Goal: Navigation & Orientation: Find specific page/section

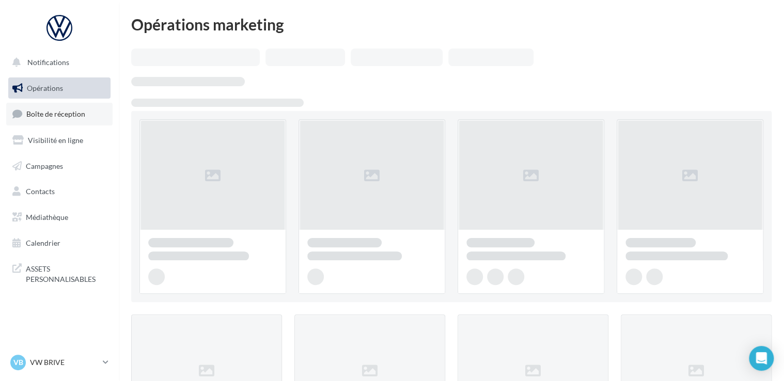
click at [60, 107] on link "Boîte de réception" at bounding box center [59, 114] width 106 height 22
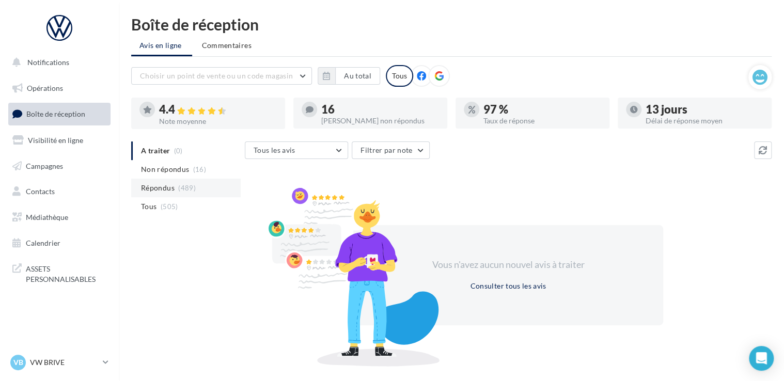
click at [155, 186] on span "Répondus" at bounding box center [158, 188] width 34 height 10
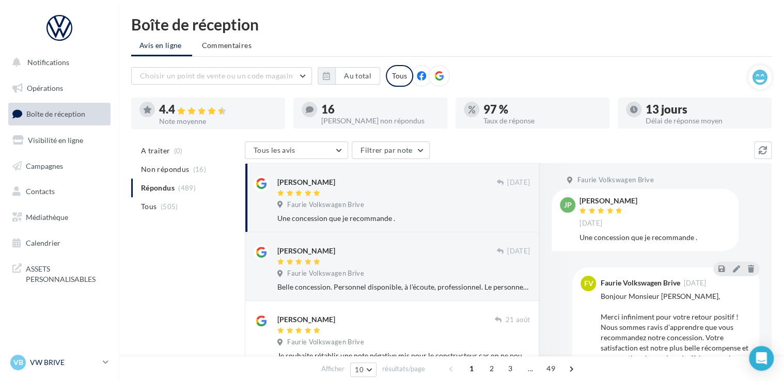
drag, startPoint x: 68, startPoint y: 362, endPoint x: 68, endPoint y: 356, distance: 5.7
click at [68, 363] on p "VW BRIVE" at bounding box center [64, 362] width 69 height 10
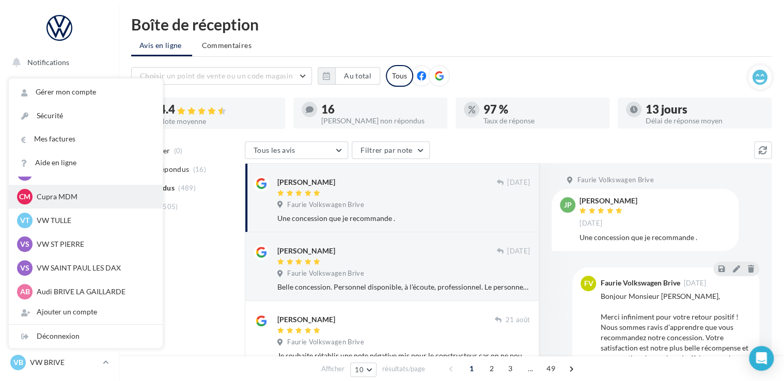
scroll to position [95, 0]
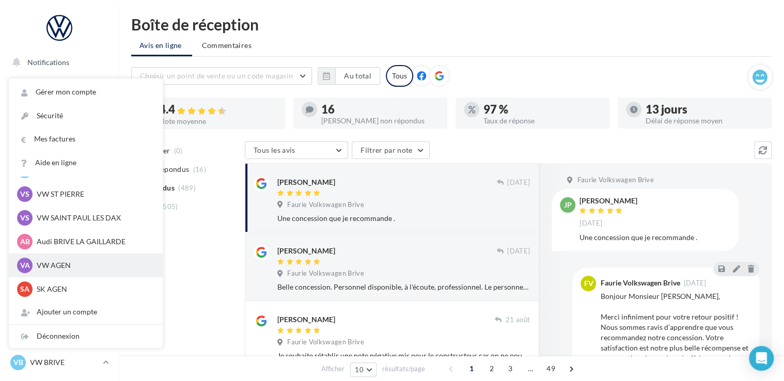
click at [57, 264] on p "VW AGEN" at bounding box center [94, 265] width 114 height 10
drag, startPoint x: 57, startPoint y: 264, endPoint x: 42, endPoint y: 268, distance: 15.3
click at [42, 268] on p "VW AGEN" at bounding box center [94, 265] width 114 height 10
click at [51, 267] on p "VW AGEN" at bounding box center [94, 265] width 114 height 10
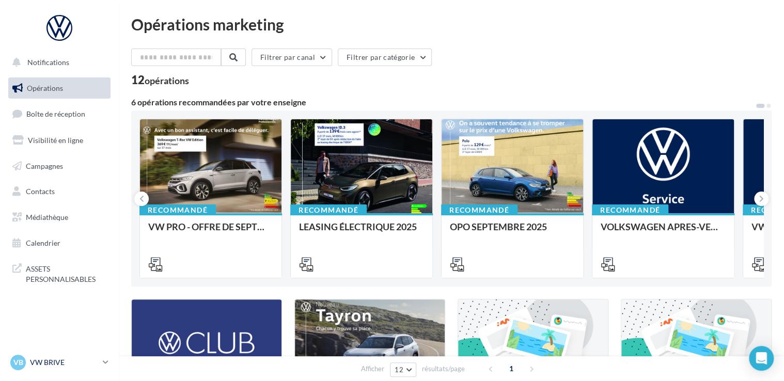
click at [40, 363] on p "VW BRIVE" at bounding box center [64, 362] width 69 height 10
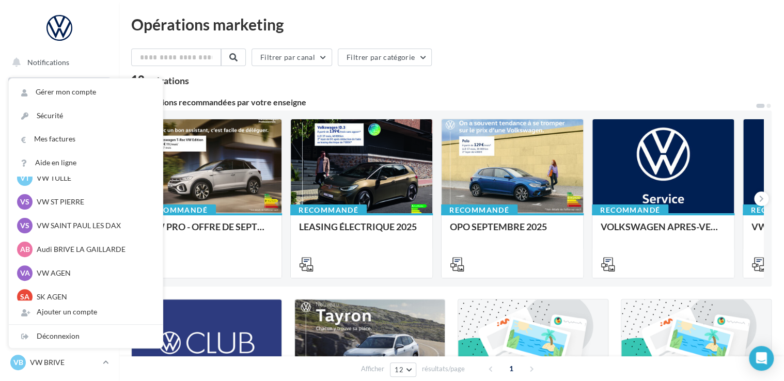
scroll to position [95, 0]
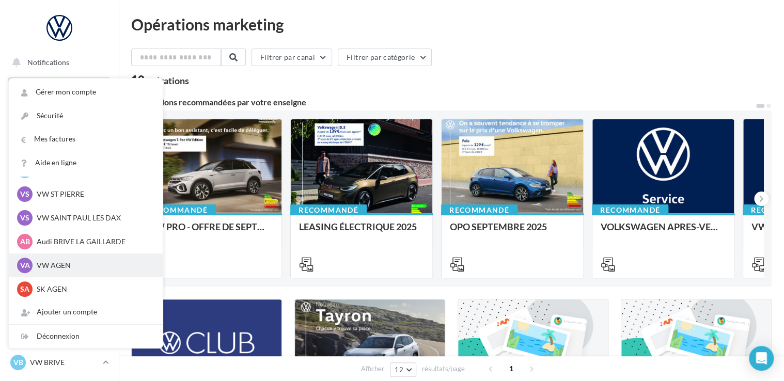
click at [54, 267] on p "VW AGEN" at bounding box center [94, 265] width 114 height 10
drag, startPoint x: 54, startPoint y: 267, endPoint x: 43, endPoint y: 265, distance: 10.4
click at [44, 265] on p "VW AGEN" at bounding box center [94, 265] width 114 height 10
click at [43, 265] on p "VW AGEN" at bounding box center [94, 265] width 114 height 10
